Goal: Use online tool/utility: Utilize a website feature to perform a specific function

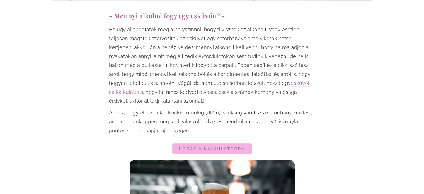
scroll to position [392, 0]
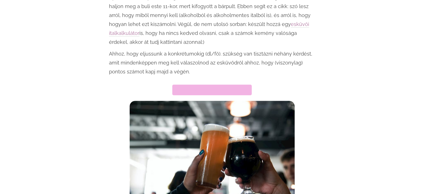
click at [205, 88] on span "Ugrás a kalkulátorra" at bounding box center [212, 90] width 66 height 4
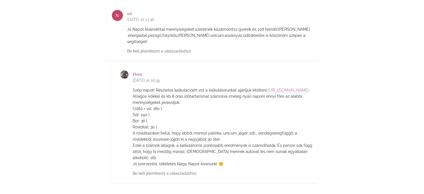
scroll to position [2513, 0]
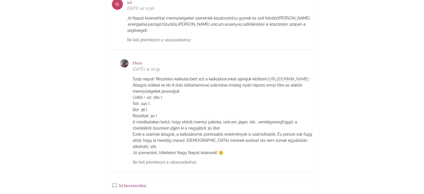
click at [267, 77] on link "[URL][DOMAIN_NAME]" at bounding box center [287, 79] width 41 height 5
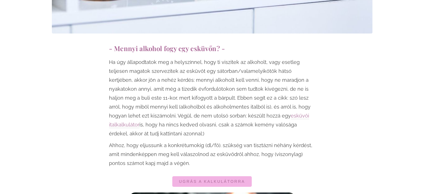
scroll to position [352, 0]
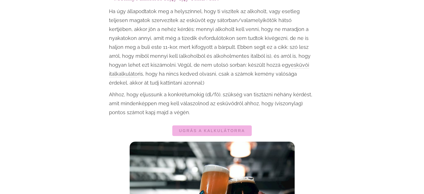
click at [254, 65] on link "esküvői italkalkulátor" at bounding box center [209, 69] width 200 height 15
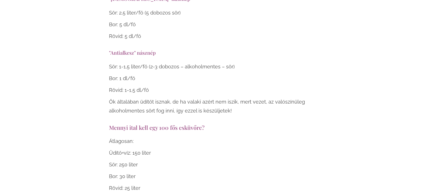
scroll to position [2036, 0]
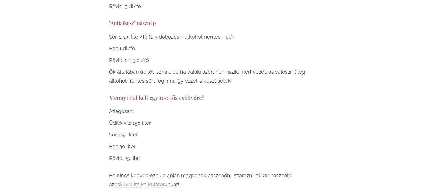
scroll to position [2076, 0]
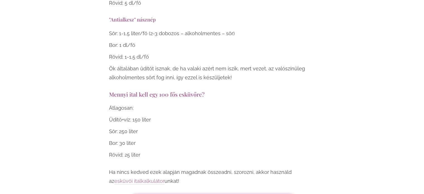
drag, startPoint x: 423, startPoint y: 140, endPoint x: 424, endPoint y: 149, distance: 8.9
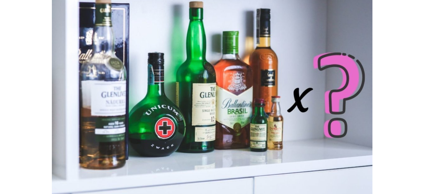
scroll to position [0, 0]
